Goal: Task Accomplishment & Management: Manage account settings

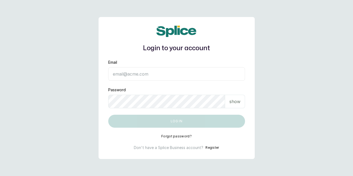
type input "[EMAIL_ADDRESS][DOMAIN_NAME]"
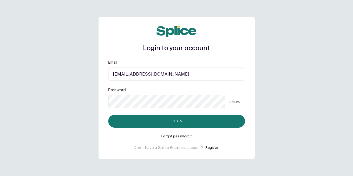
click at [218, 119] on button "Log in" at bounding box center [176, 120] width 137 height 13
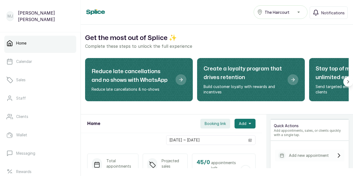
click at [36, 80] on link "Sales" at bounding box center [40, 79] width 72 height 15
